Goal: Check status: Check status

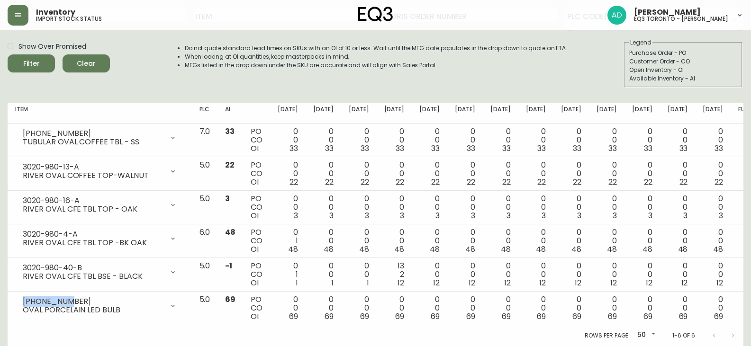
scroll to position [64, 0]
click at [38, 56] on button "Filter" at bounding box center [31, 63] width 47 height 18
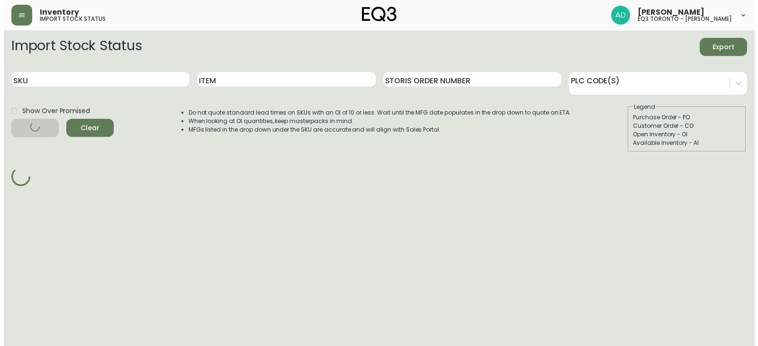
scroll to position [0, 0]
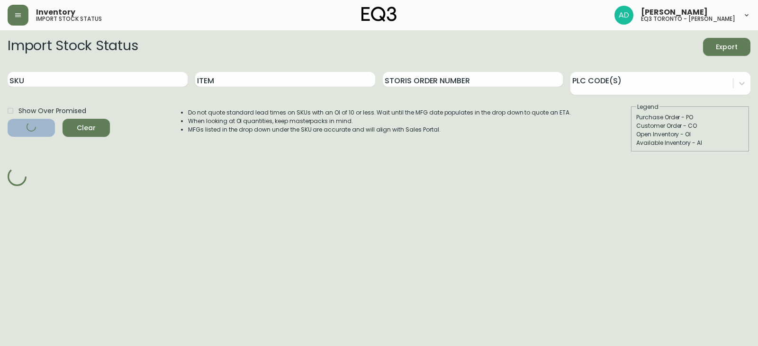
click at [91, 132] on span "Clear" at bounding box center [86, 128] width 32 height 12
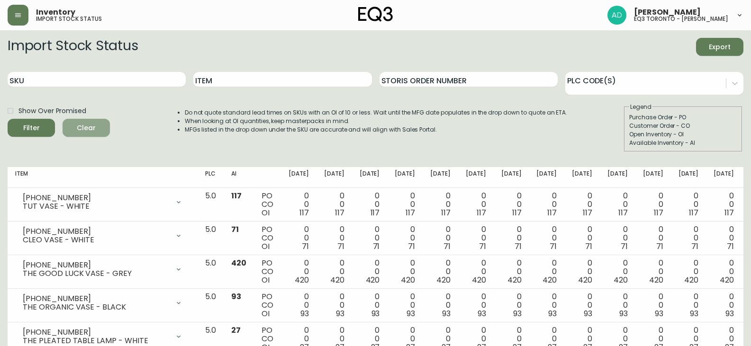
click at [100, 131] on span "Clear" at bounding box center [86, 128] width 32 height 12
click at [99, 78] on input "SKU" at bounding box center [97, 79] width 178 height 15
type input "[PHONE_NUMBER]"
click at [8, 119] on button "Filter" at bounding box center [31, 128] width 47 height 18
